Goal: Check status: Check status

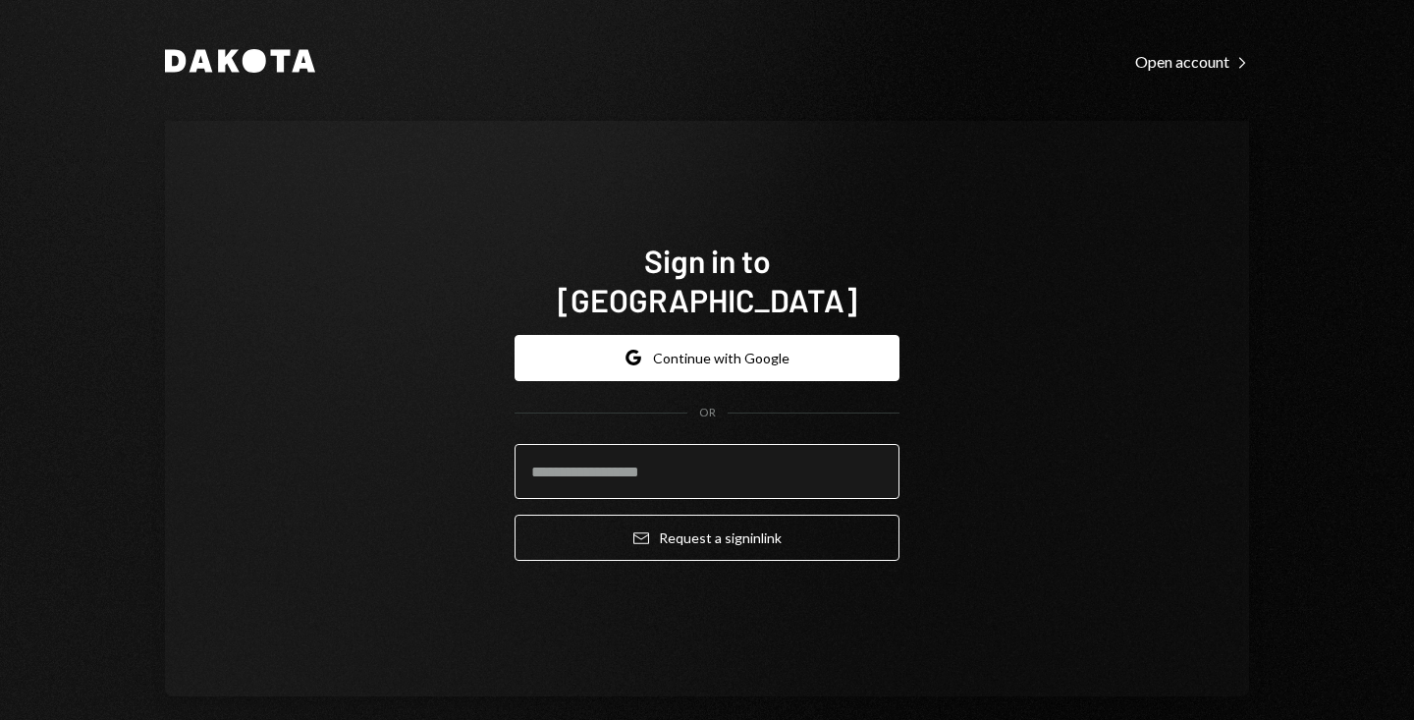
click at [647, 451] on input "email" at bounding box center [707, 471] width 385 height 55
type input "**********"
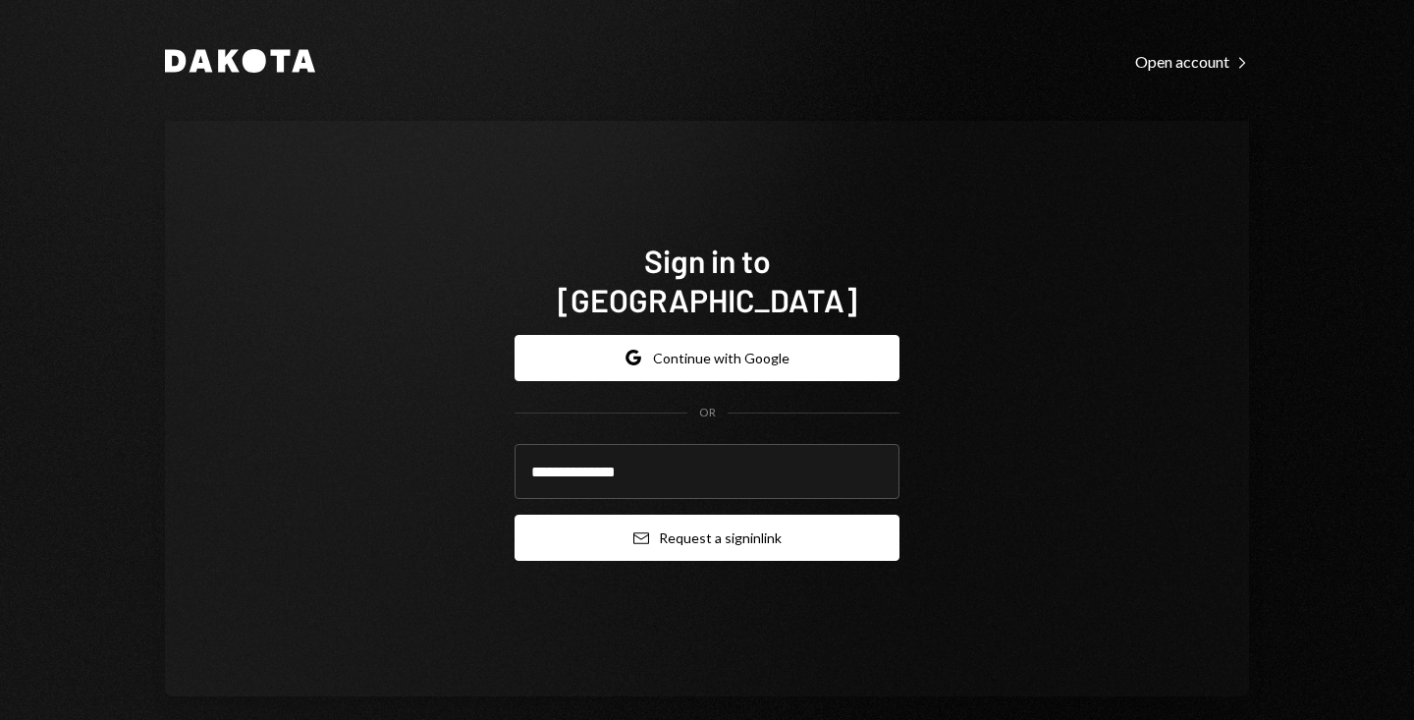
click at [662, 515] on button "Email Request a sign in link" at bounding box center [707, 538] width 385 height 46
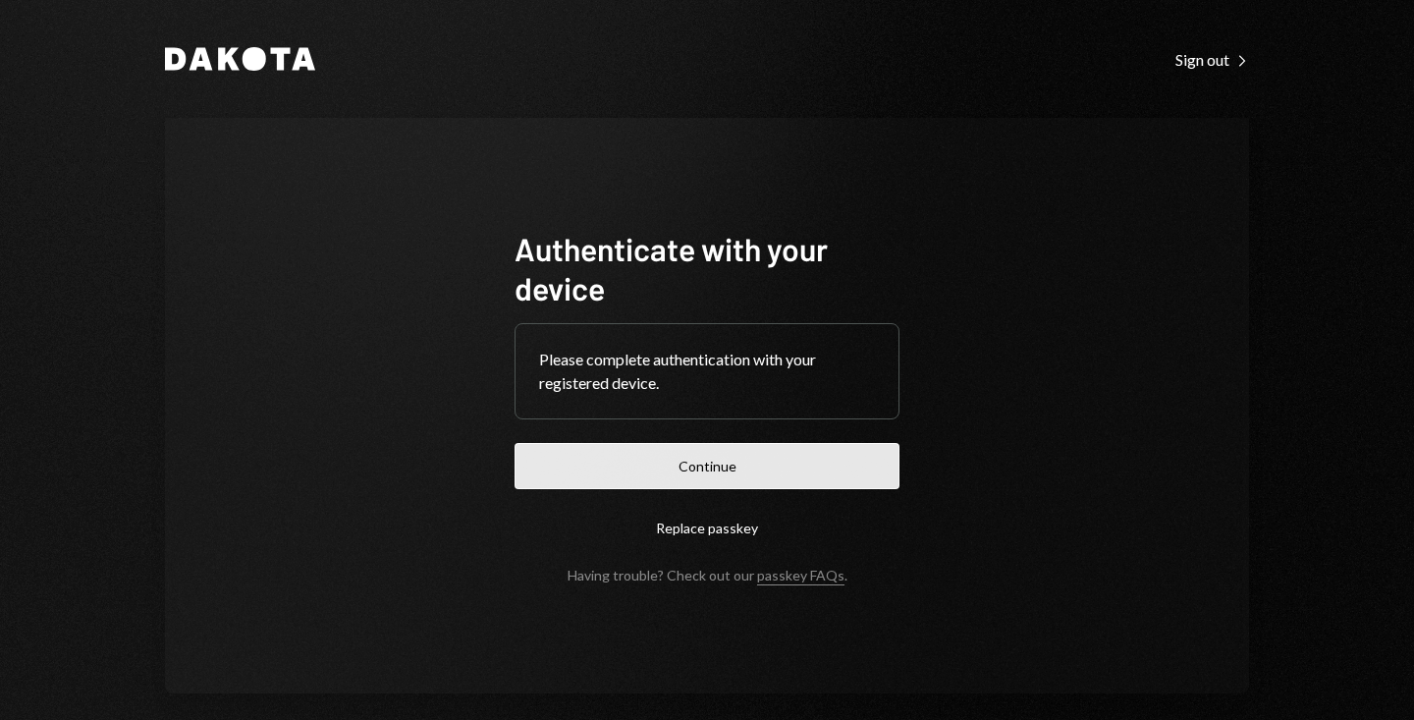
click at [838, 469] on button "Continue" at bounding box center [707, 466] width 385 height 46
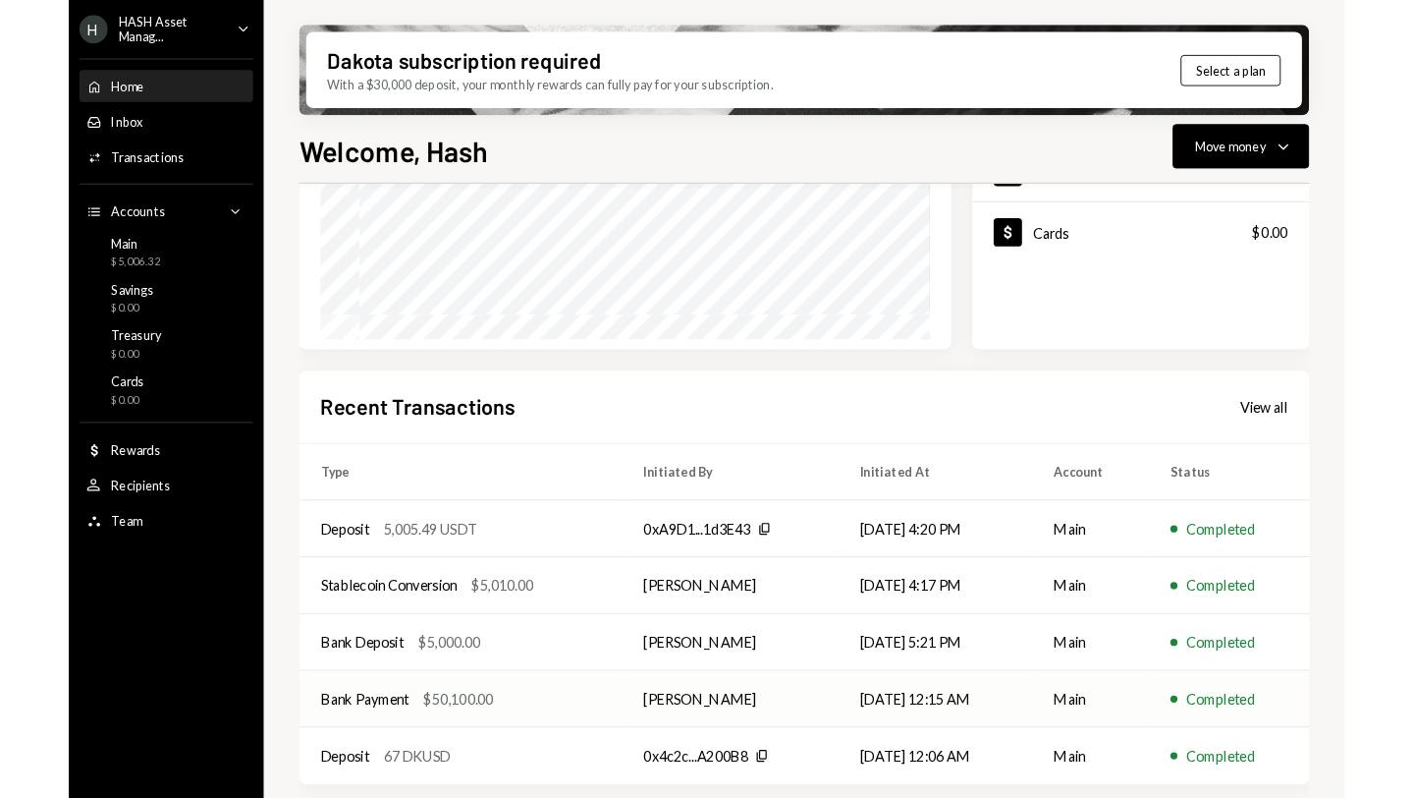
scroll to position [386, 0]
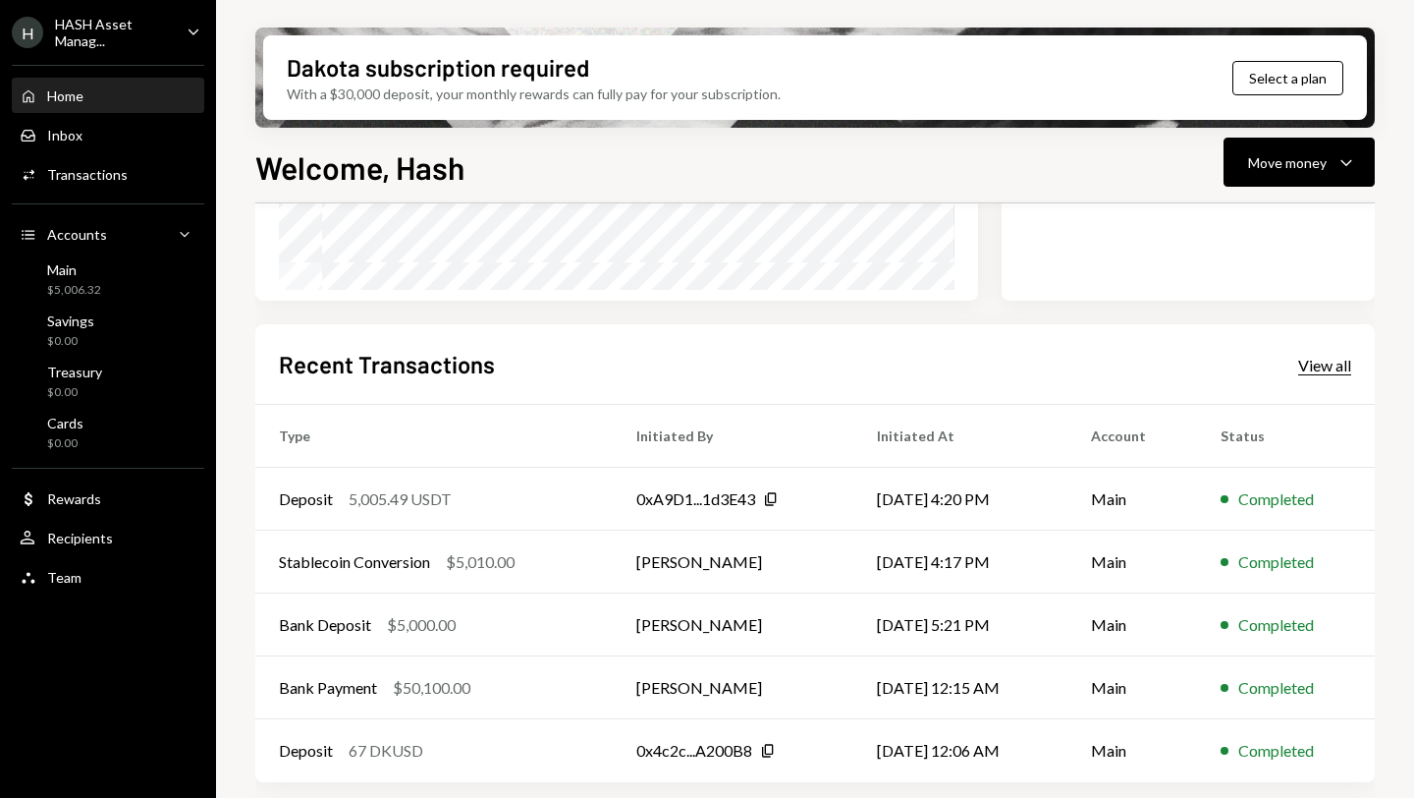
click at [1320, 356] on div "View all" at bounding box center [1324, 366] width 53 height 20
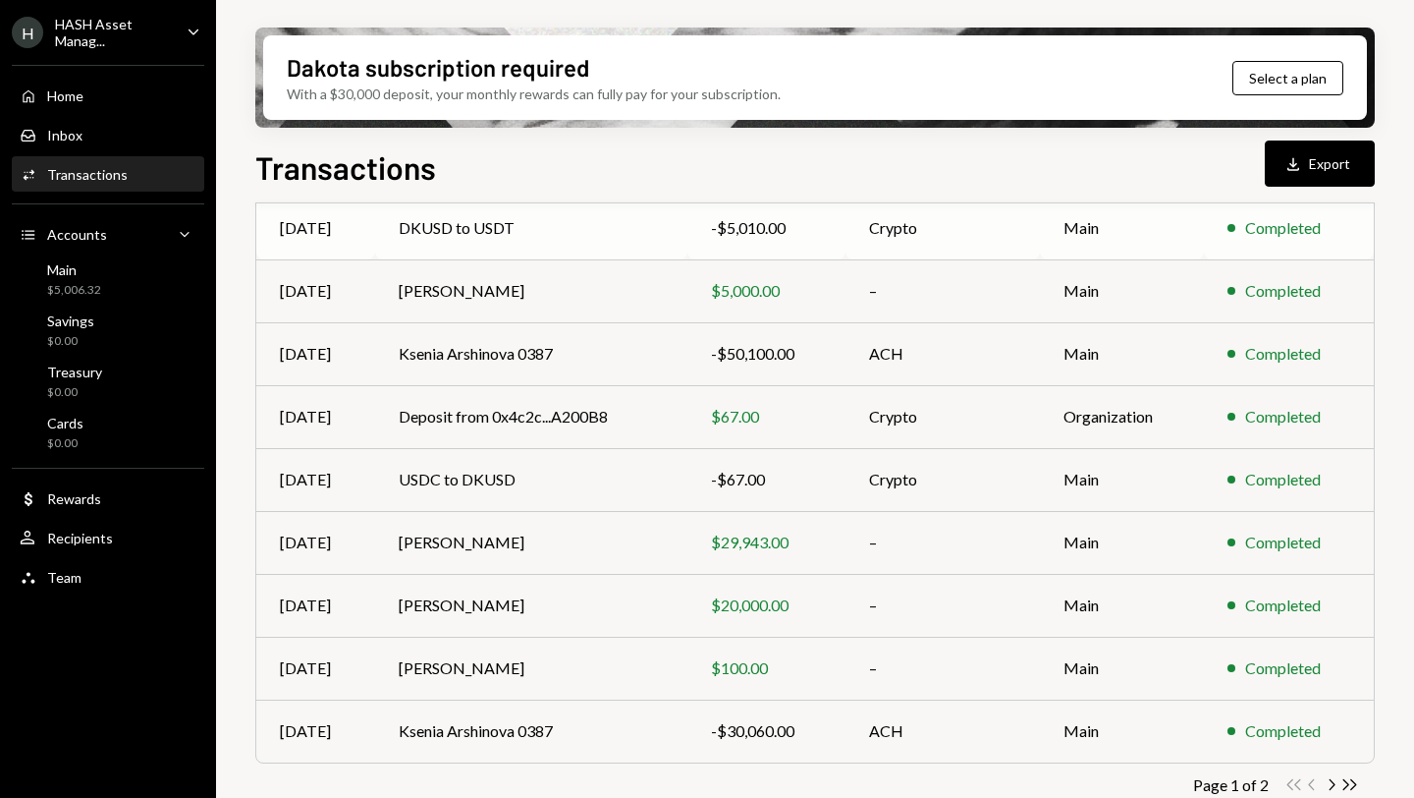
scroll to position [321, 0]
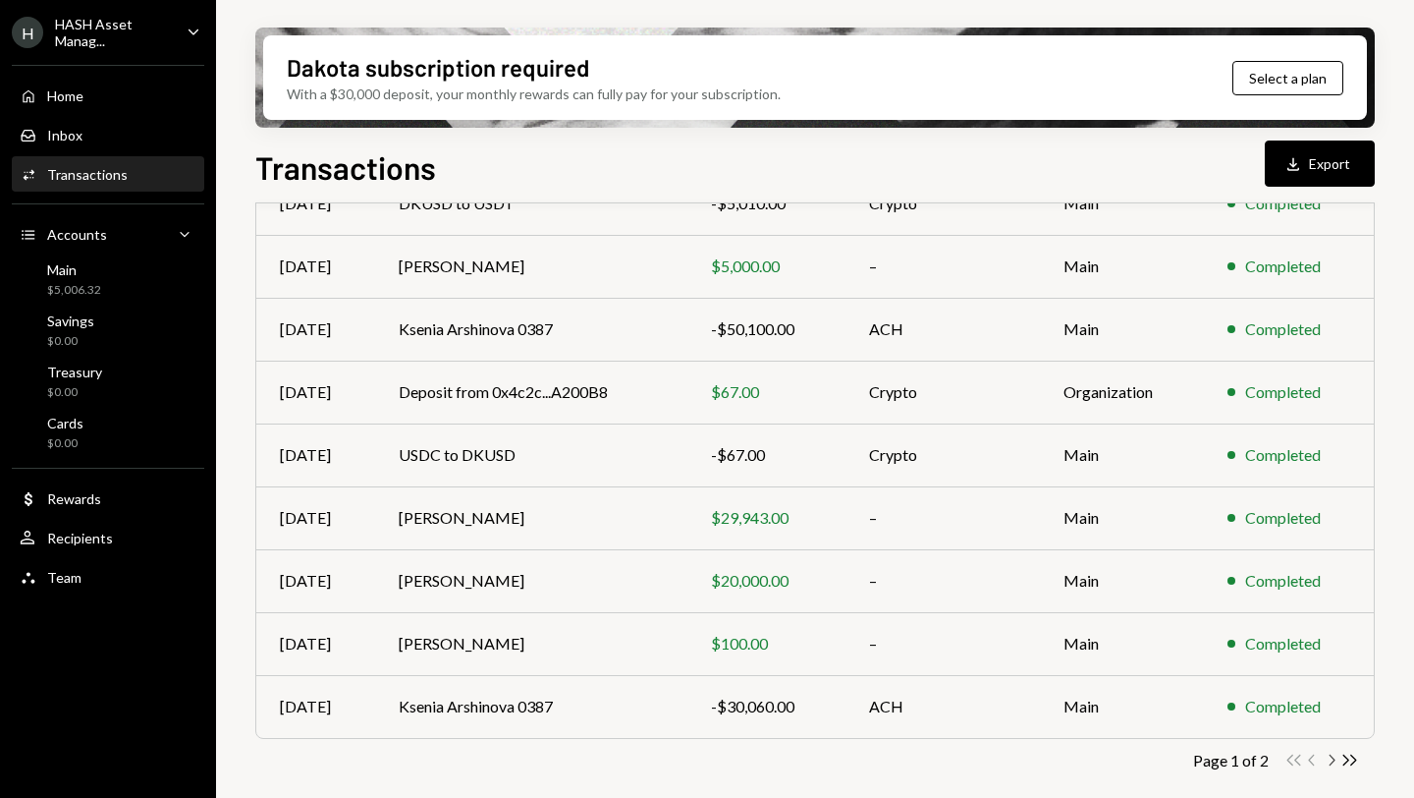
click at [1337, 719] on icon "Chevron Right" at bounding box center [1331, 759] width 19 height 19
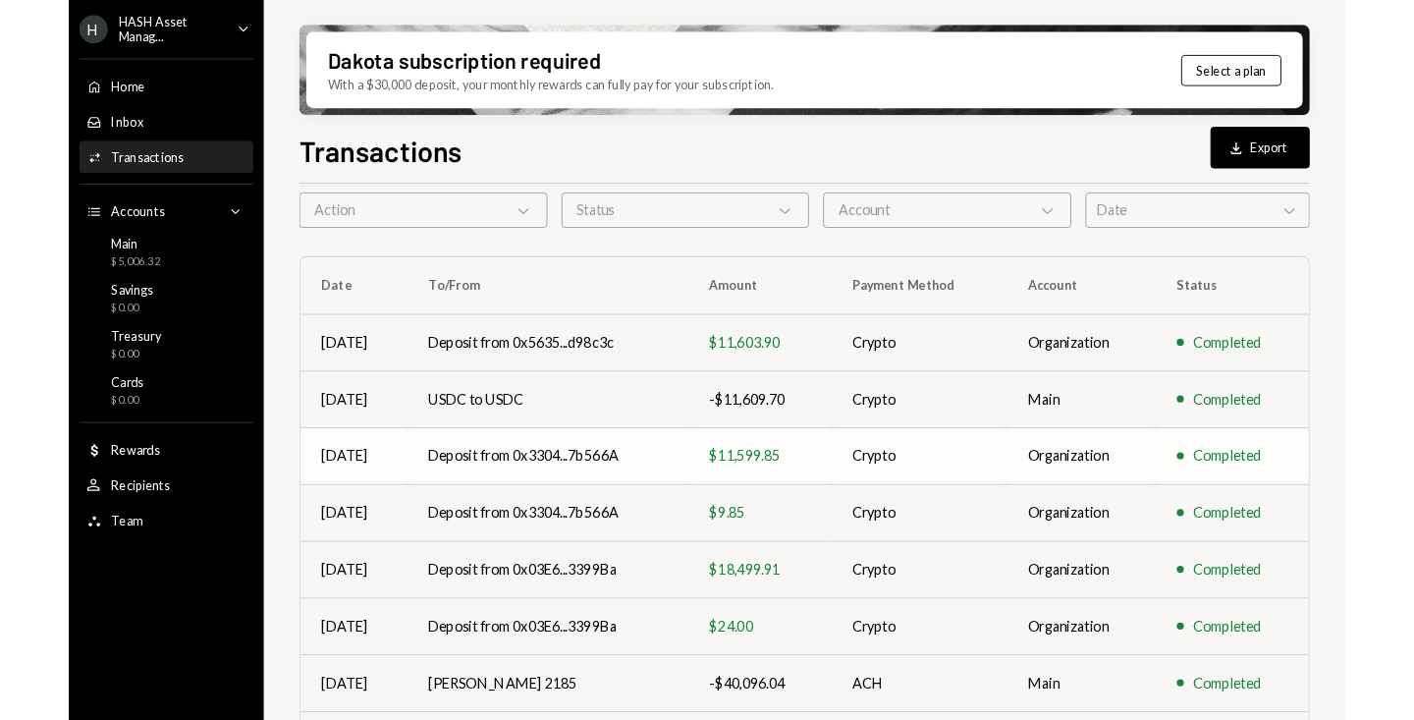
scroll to position [90, 0]
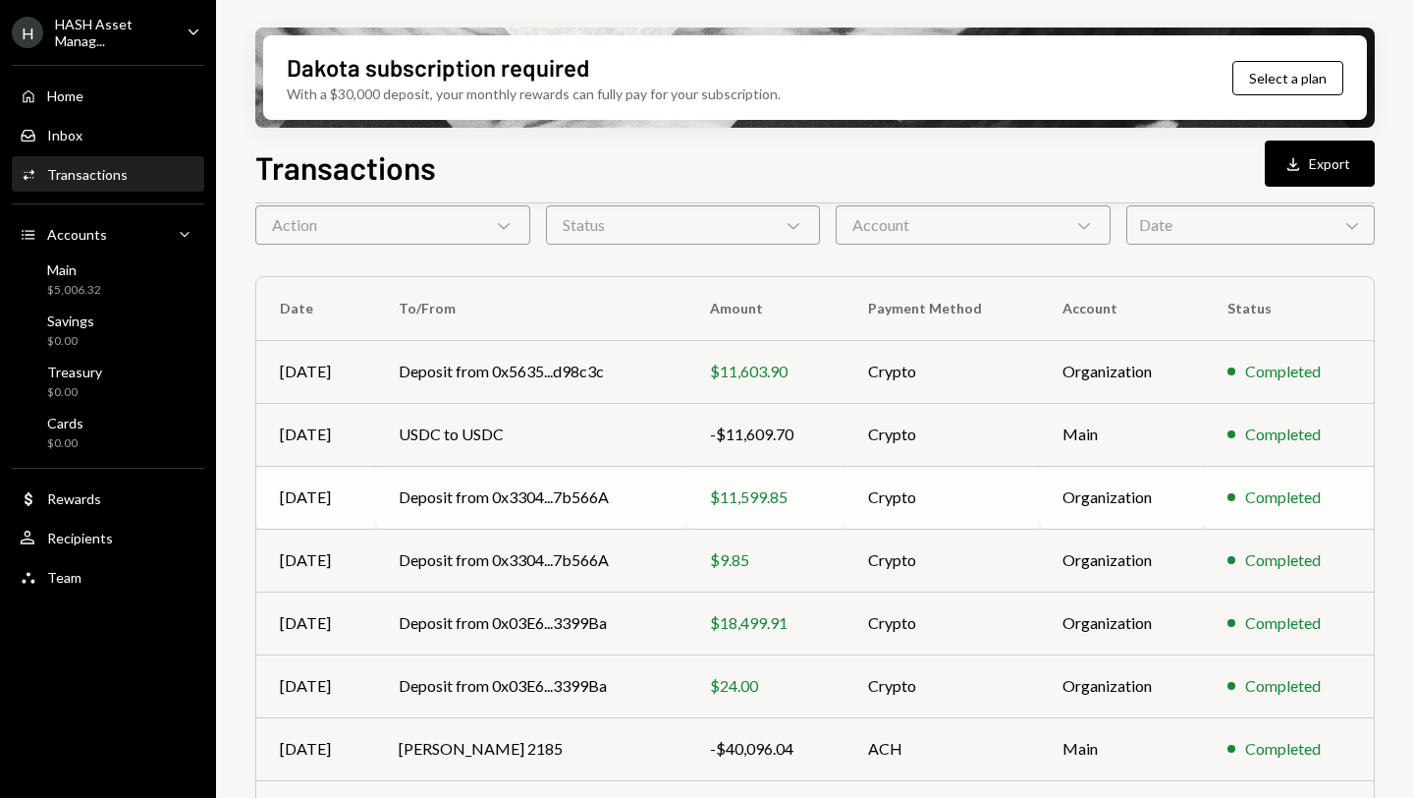
click at [558, 502] on td "Deposit from 0x3304...7b566A" at bounding box center [530, 497] width 311 height 63
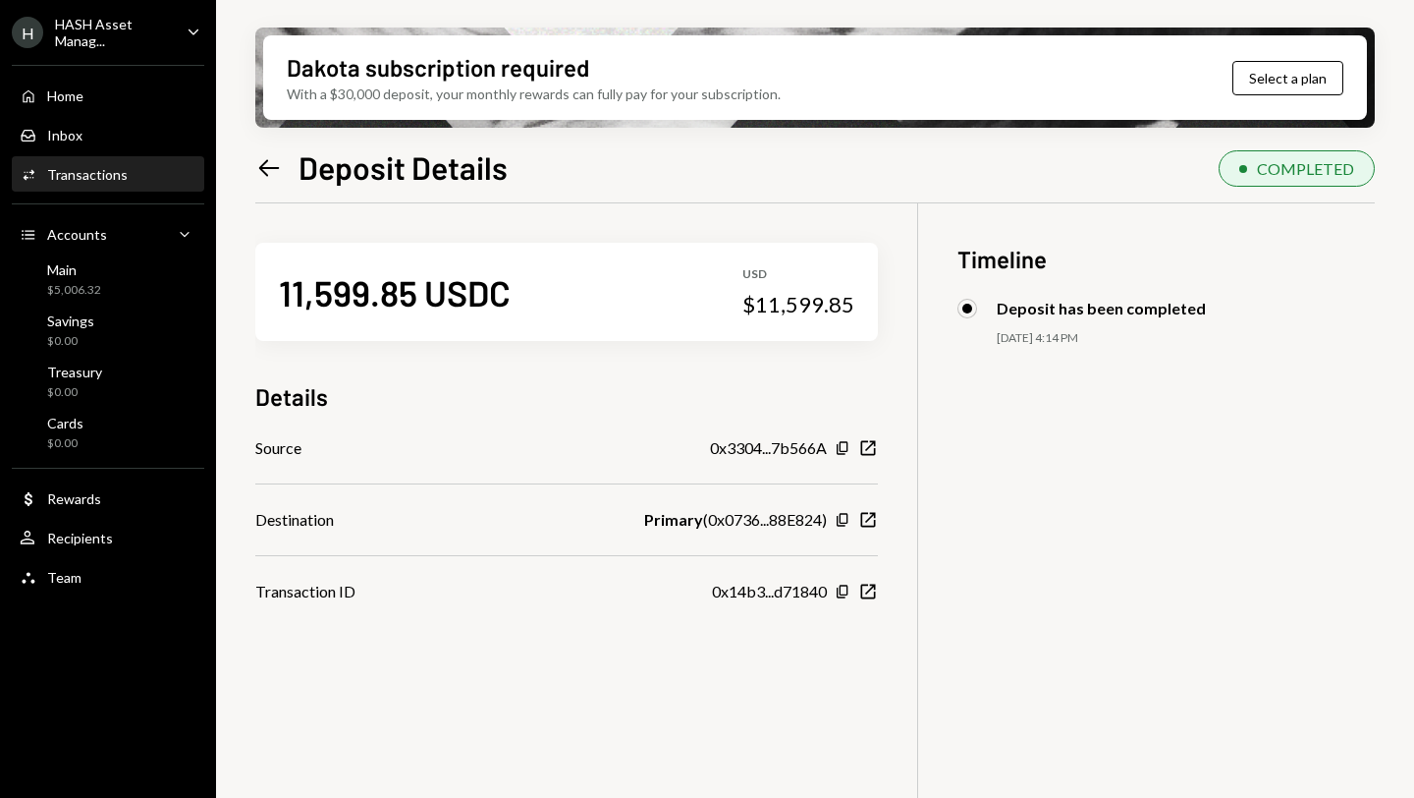
click at [756, 521] on div "Primary ( 0x0736...88E824 )" at bounding box center [735, 520] width 183 height 24
drag, startPoint x: 511, startPoint y: 286, endPoint x: 425, endPoint y: 291, distance: 85.6
click at [425, 291] on div "11,599.85 USDC USD $11,599.85" at bounding box center [566, 292] width 623 height 98
copy div "USDC"
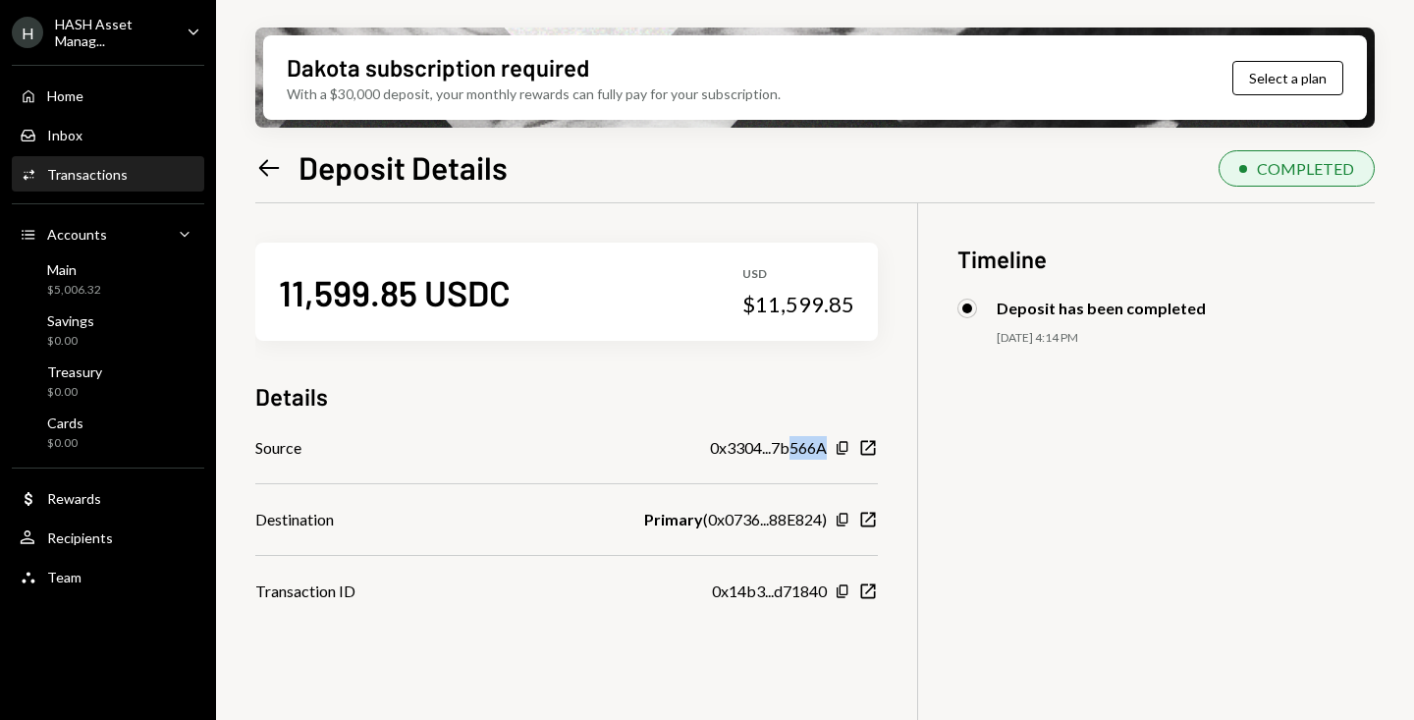
drag, startPoint x: 791, startPoint y: 447, endPoint x: 825, endPoint y: 448, distance: 34.4
click at [825, 448] on div "0x3304...7b566A" at bounding box center [768, 448] width 117 height 24
copy div "566A"
